Goal: Find specific page/section: Find specific page/section

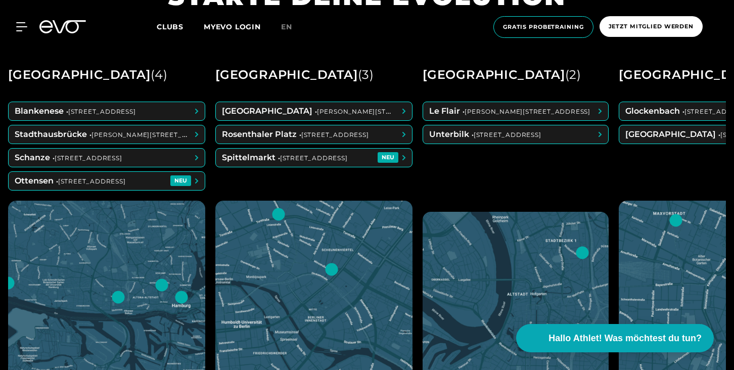
scroll to position [425, 0]
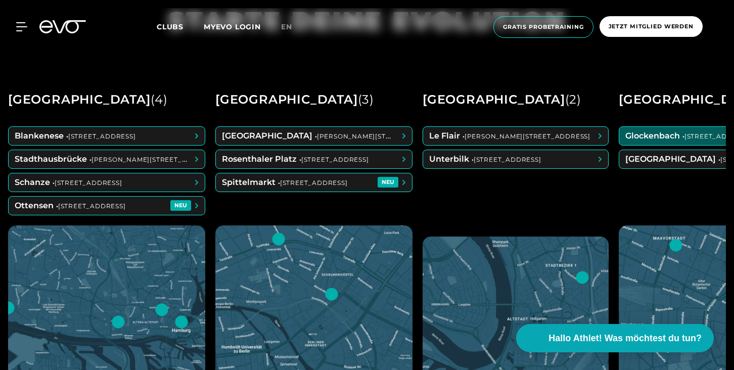
click at [659, 137] on span at bounding box center [717, 136] width 196 height 18
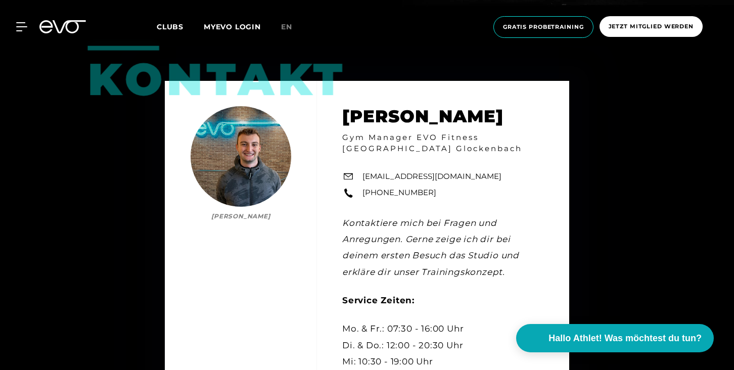
scroll to position [2527, 0]
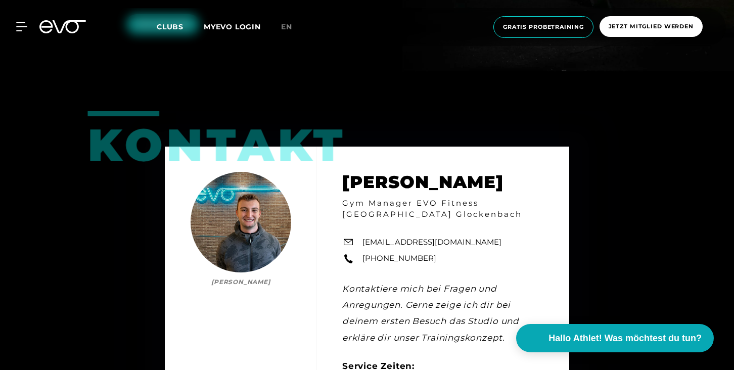
click at [22, 32] on div "MyEVO Login Über EVO Mitgliedschaften Probetraining TAGESPASS EVO Studios [GEOG…" at bounding box center [367, 27] width 730 height 38
click at [23, 28] on icon at bounding box center [23, 26] width 15 height 9
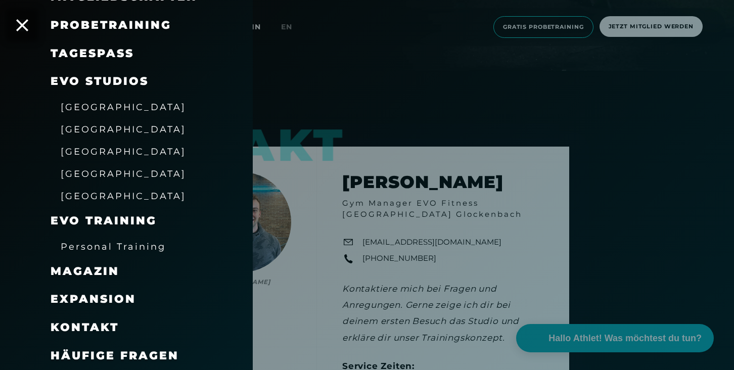
scroll to position [124, 0]
click at [81, 330] on span "Kontakt" at bounding box center [85, 327] width 68 height 14
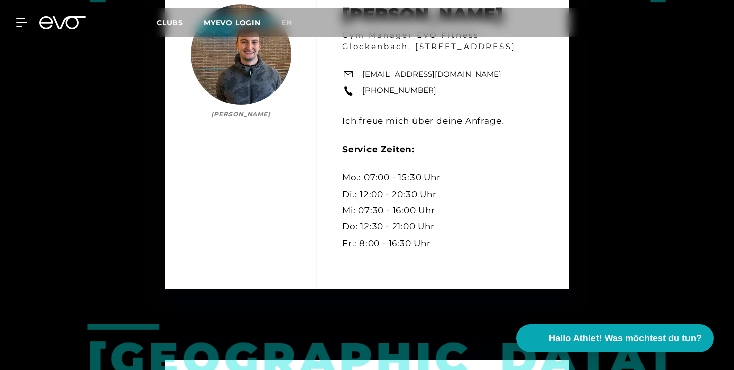
scroll to position [1227, 0]
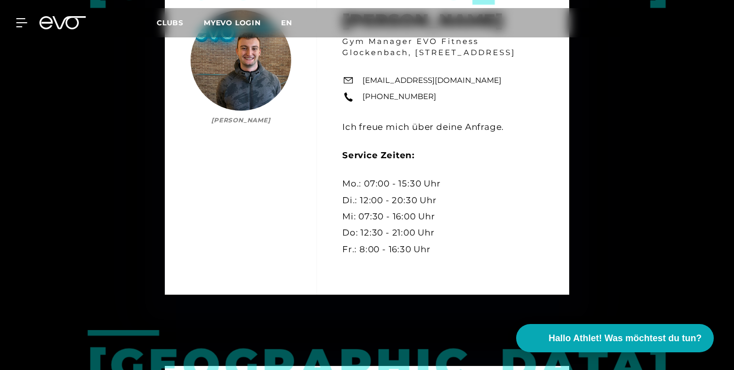
click at [286, 20] on span "en" at bounding box center [286, 22] width 11 height 9
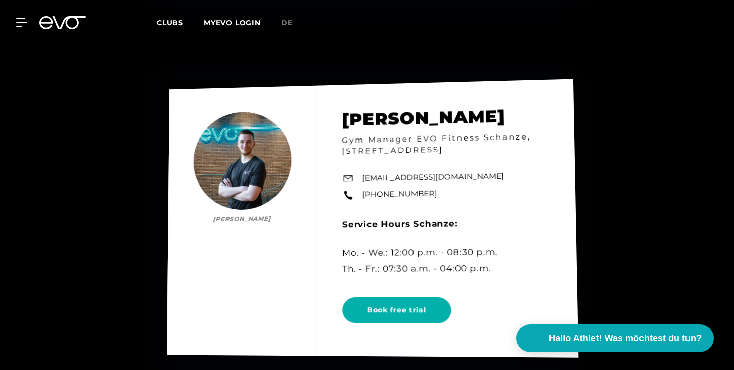
scroll to position [4719, 0]
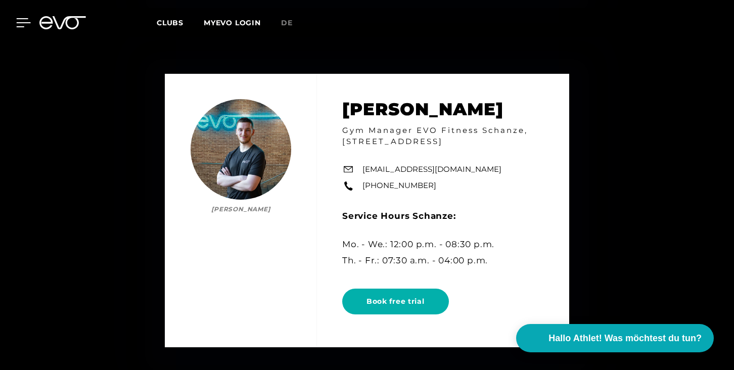
click at [26, 19] on icon at bounding box center [23, 22] width 15 height 9
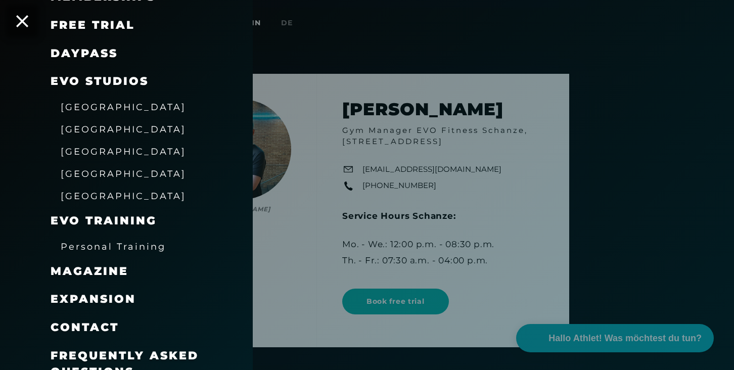
click at [90, 157] on span "[GEOGRAPHIC_DATA]" at bounding box center [123, 151] width 125 height 11
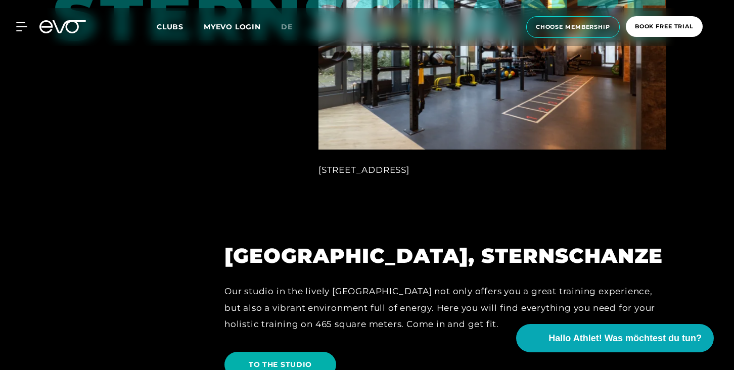
scroll to position [823, 0]
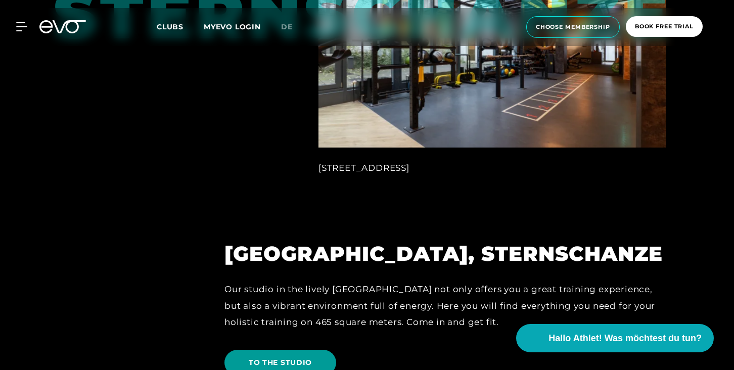
click at [278, 357] on span "TO THE STUDIO" at bounding box center [280, 362] width 63 height 11
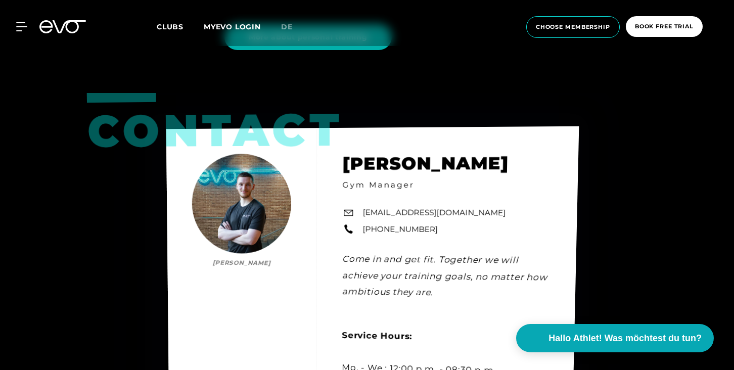
scroll to position [2778, 0]
